Goal: Task Accomplishment & Management: Use online tool/utility

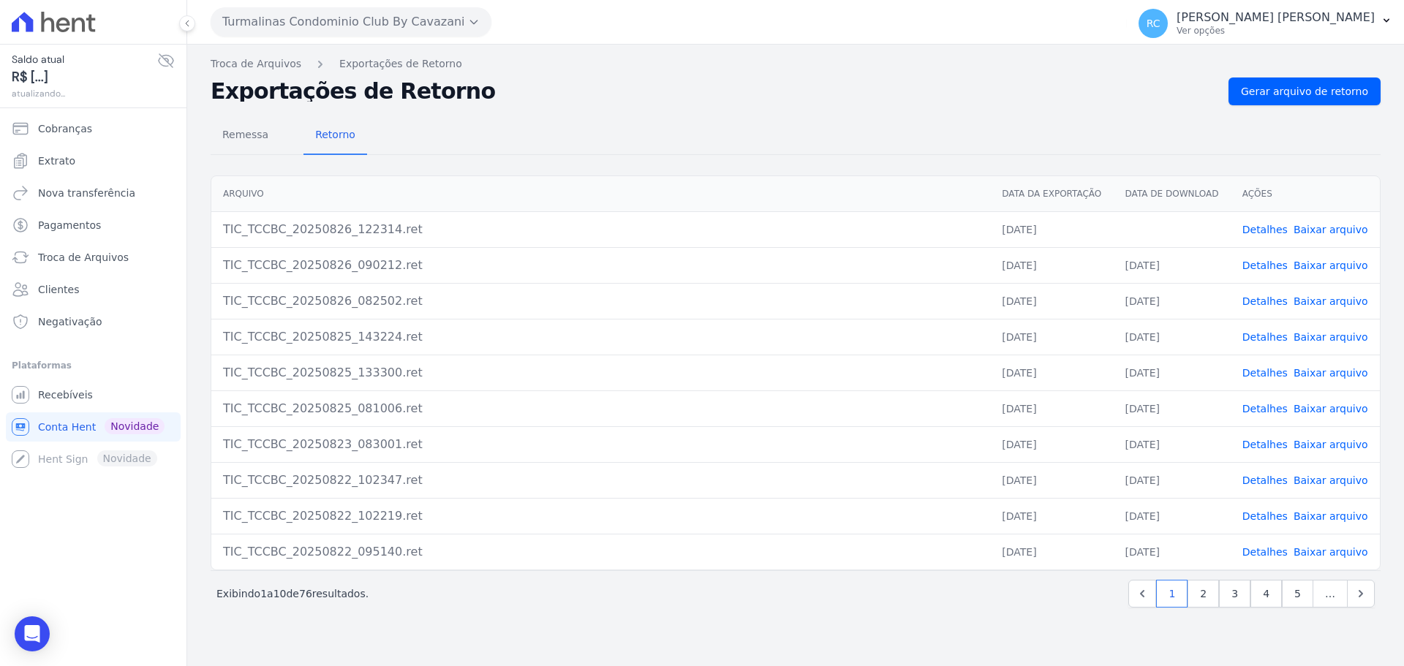
click at [309, 31] on button "Turmalinas Condominio Club By Cavazani" at bounding box center [351, 21] width 281 height 29
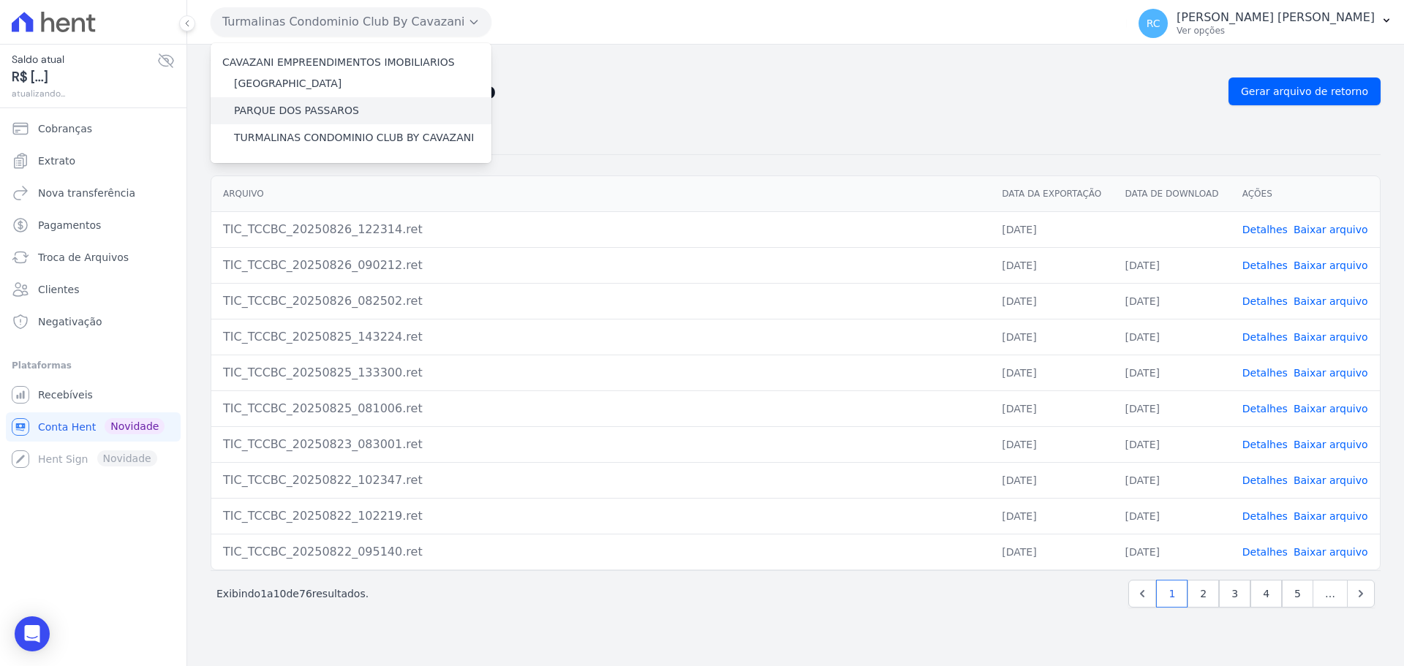
click at [294, 108] on label "PARQUE DOS PASSAROS" at bounding box center [296, 110] width 125 height 15
click at [0, 0] on input "PARQUE DOS PASSAROS" at bounding box center [0, 0] width 0 height 0
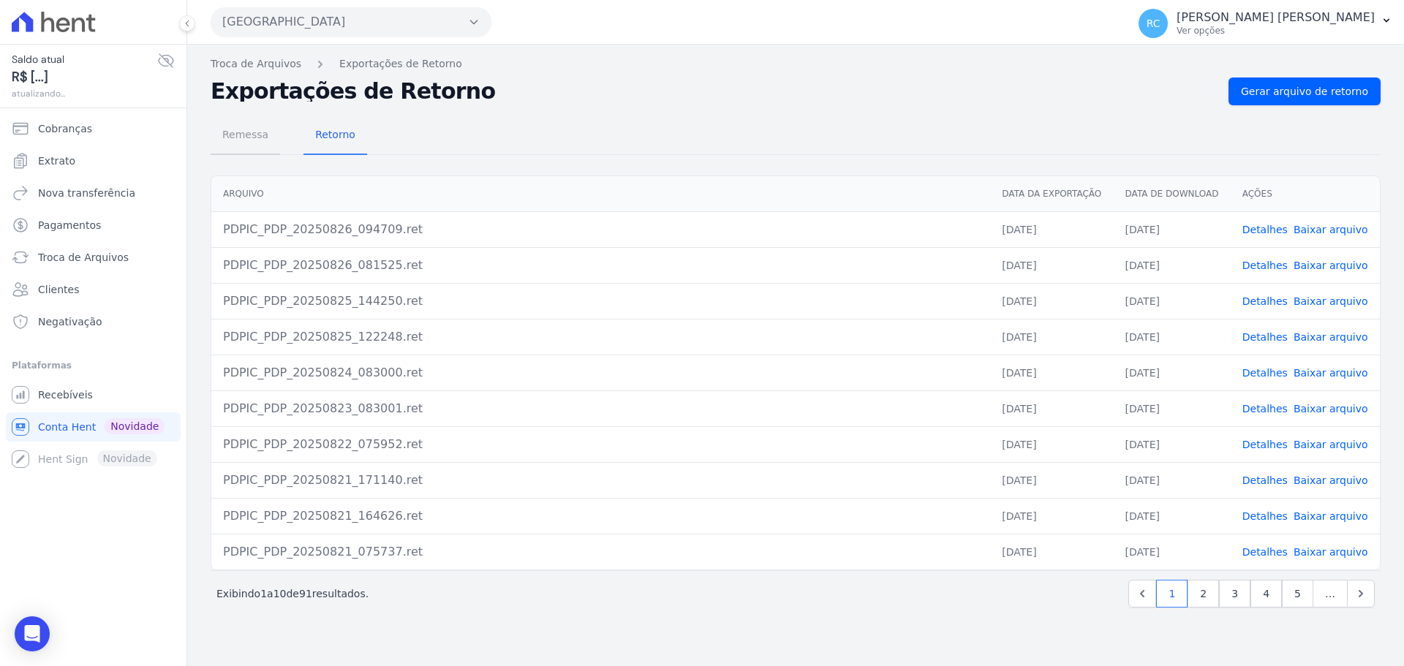
click at [248, 132] on span "Remessa" at bounding box center [246, 134] width 64 height 29
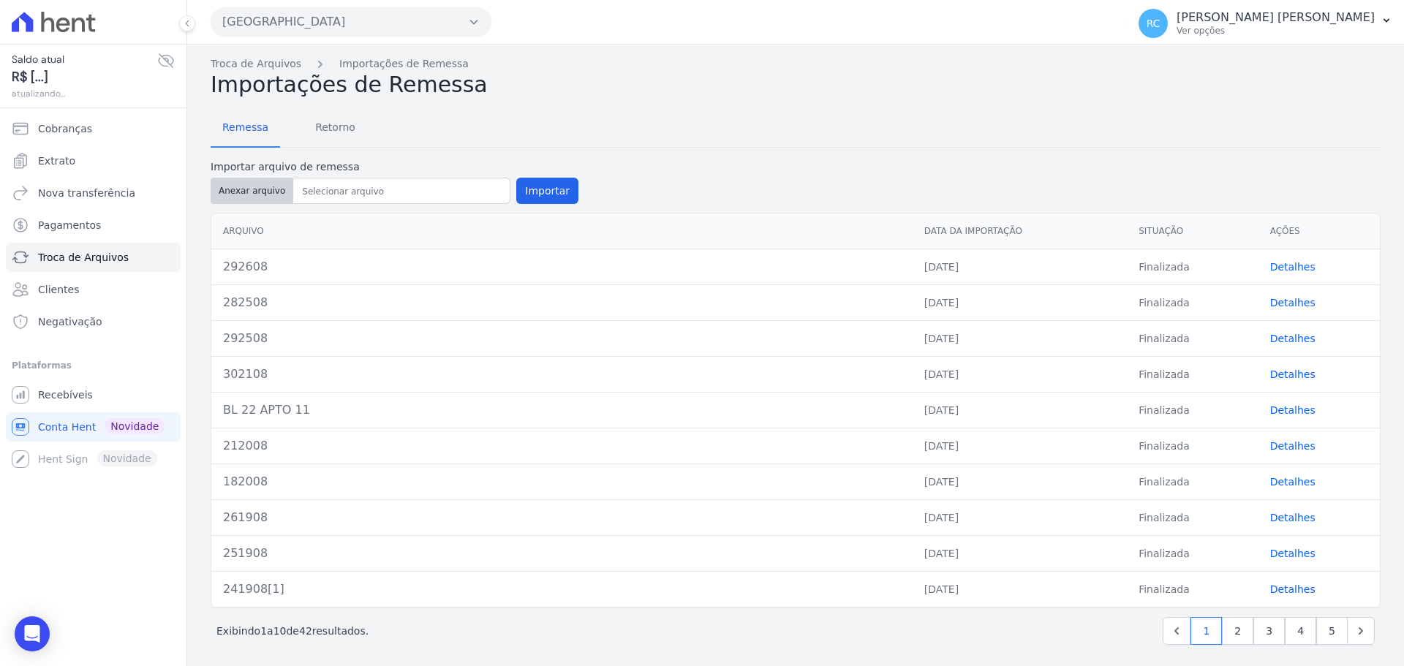
click at [254, 198] on button "Anexar arquivo" at bounding box center [252, 191] width 83 height 26
type input "302608"
click at [527, 195] on button "Importar" at bounding box center [547, 191] width 62 height 26
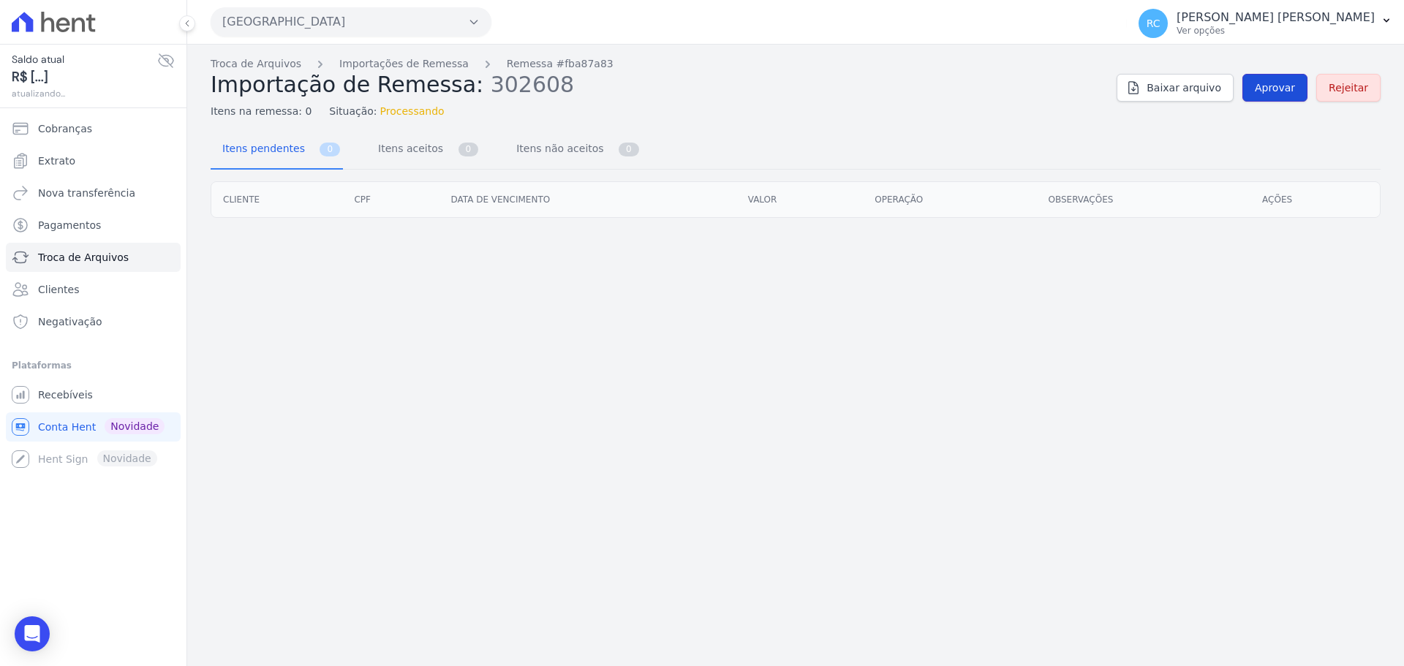
click at [1282, 90] on span "Aprovar" at bounding box center [1275, 87] width 40 height 15
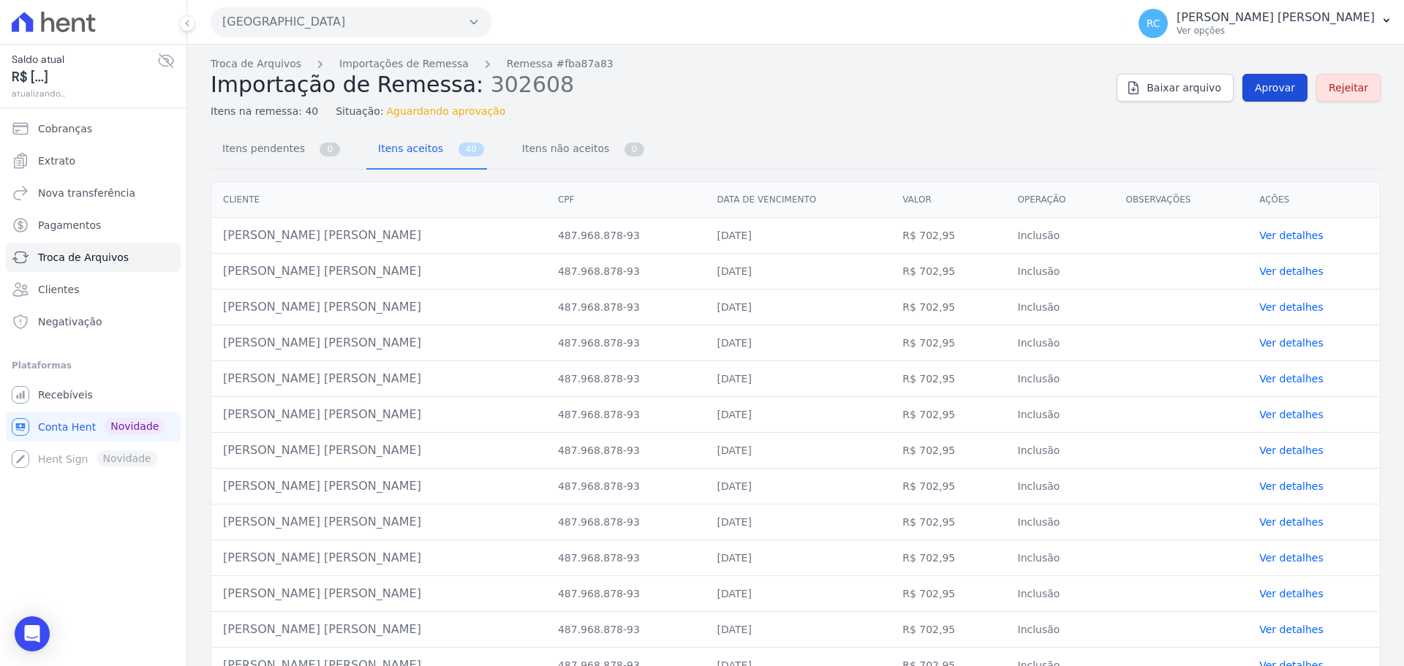
click at [1273, 91] on span "Aprovar" at bounding box center [1275, 87] width 40 height 15
click at [1263, 88] on span "Aprovar" at bounding box center [1275, 87] width 40 height 15
click at [1263, 87] on span "Aprovar" at bounding box center [1275, 87] width 40 height 15
